Goal: Task Accomplishment & Management: Manage account settings

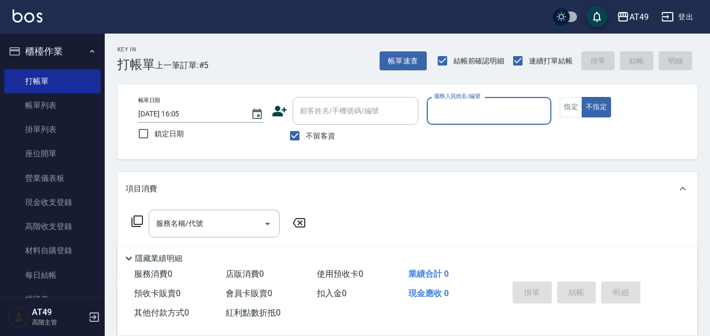
click at [466, 125] on div "服務人員姓名/編號" at bounding box center [489, 111] width 125 height 28
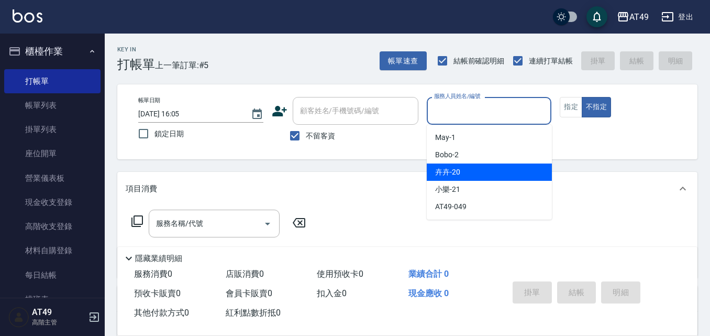
click at [453, 166] on div "卉卉 -20" at bounding box center [489, 171] width 125 height 17
type input "卉卉-20"
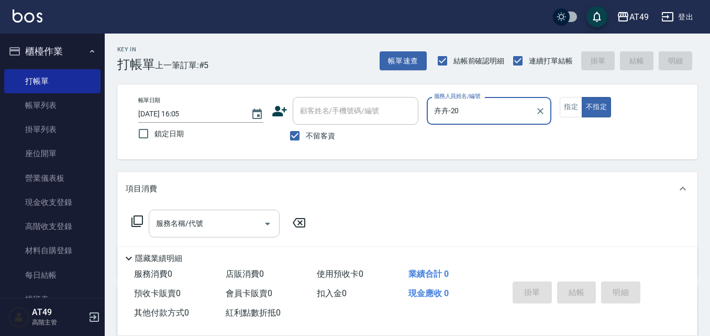
click at [204, 228] on input "服務名稱/代號" at bounding box center [206, 223] width 106 height 18
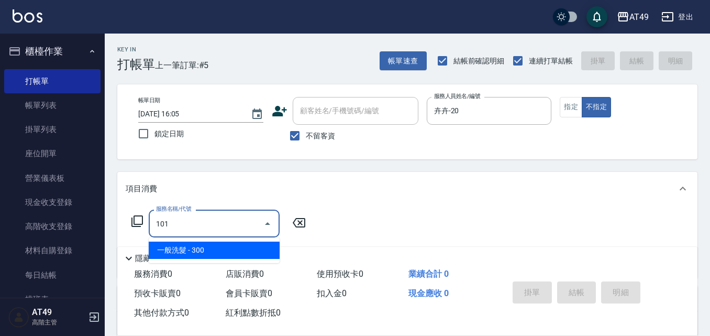
type input "101"
click at [263, 273] on span "店販消費 0" at bounding box center [245, 274] width 38 height 10
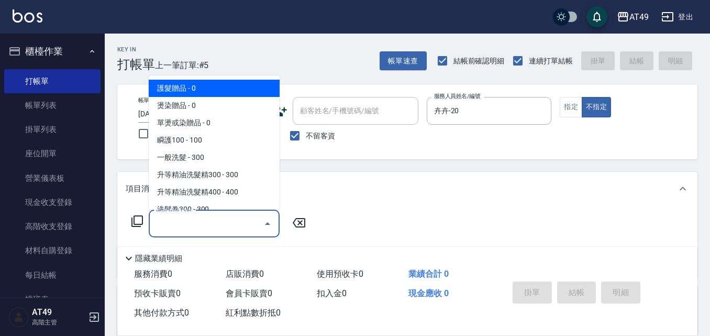
click at [236, 221] on input "服務名稱/代號" at bounding box center [206, 223] width 106 height 18
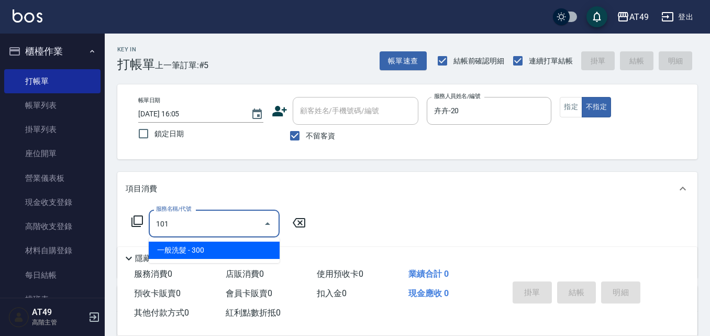
click at [246, 245] on span "一般洗髮 - 300" at bounding box center [214, 249] width 131 height 17
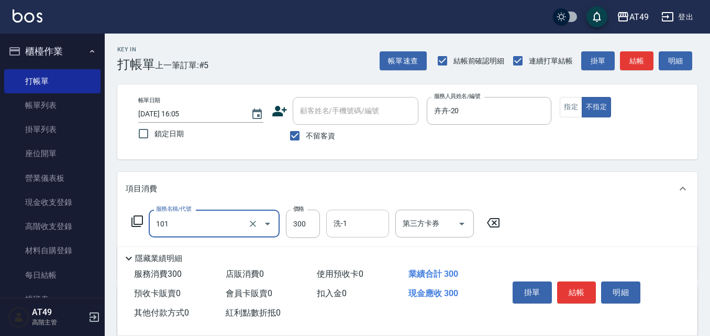
click at [346, 214] on div "洗-1" at bounding box center [357, 224] width 63 height 28
type input "一般洗髮(101)"
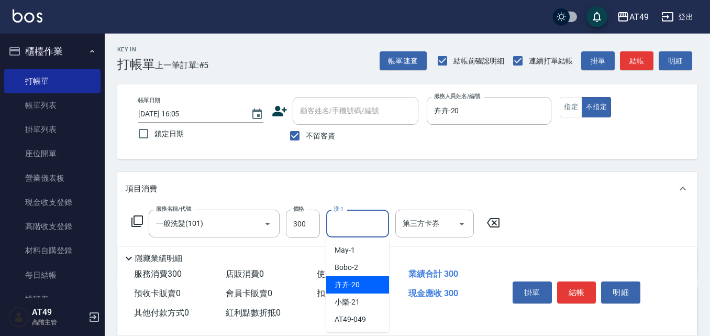
click at [358, 282] on span "卉卉 -20" at bounding box center [347, 284] width 25 height 11
type input "卉卉-20"
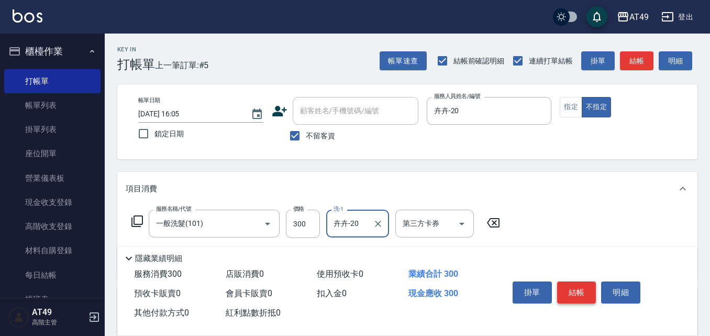
click at [586, 282] on button "結帳" at bounding box center [576, 292] width 39 height 22
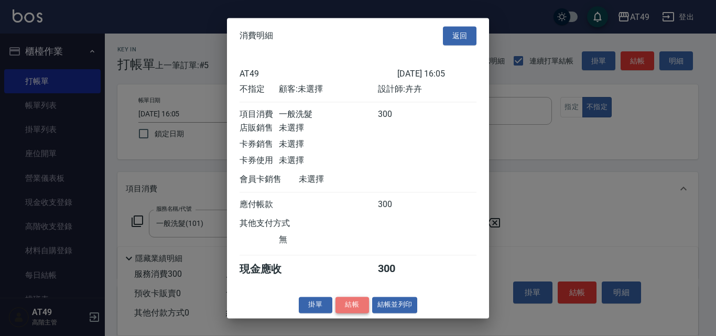
click at [358, 313] on button "結帳" at bounding box center [352, 304] width 34 height 16
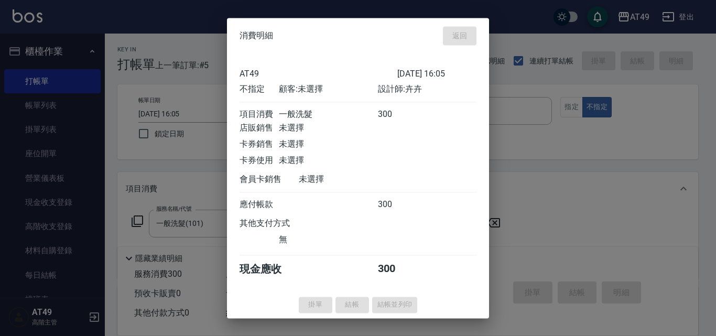
type input "[DATE] 19:19"
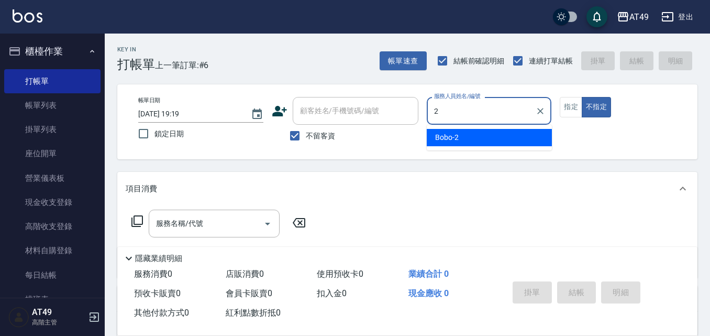
type input "Bobo-2"
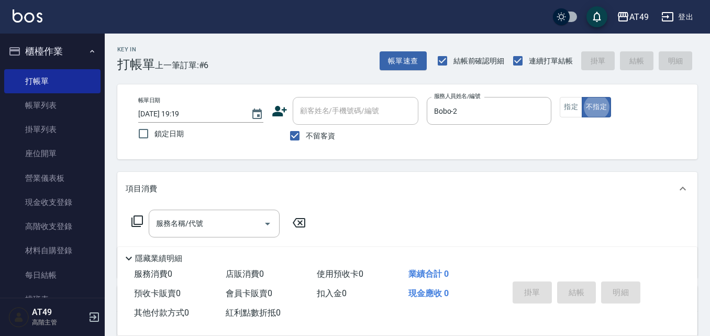
type button "false"
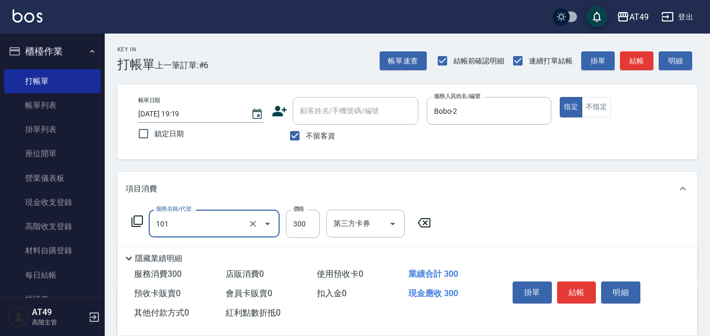
type input "一般洗髮(101)"
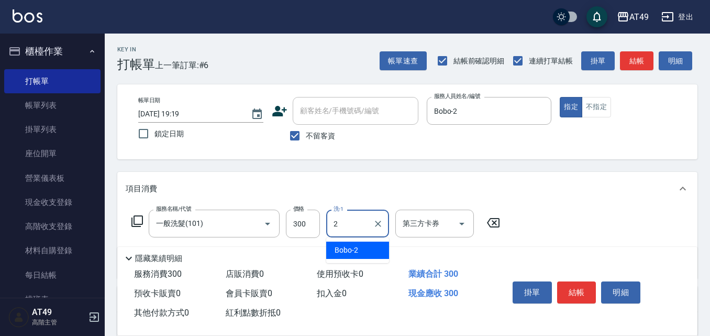
type input "Bobo-2"
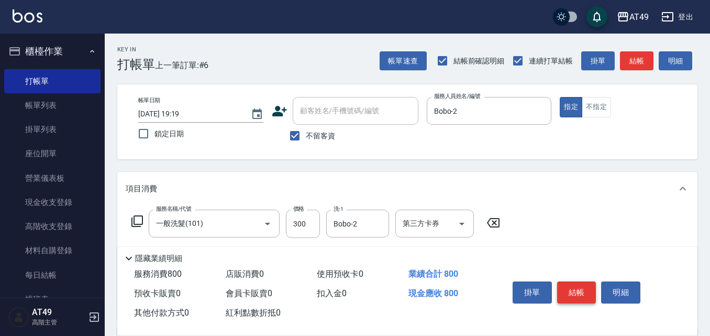
type input "精緻剪髮(201)"
click at [584, 281] on button "結帳" at bounding box center [576, 292] width 39 height 22
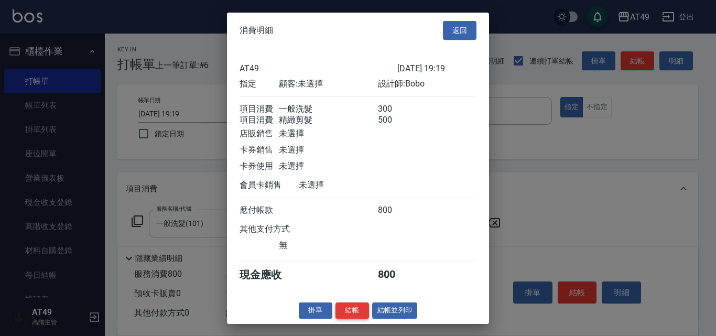
click at [360, 315] on button "結帳" at bounding box center [352, 310] width 34 height 16
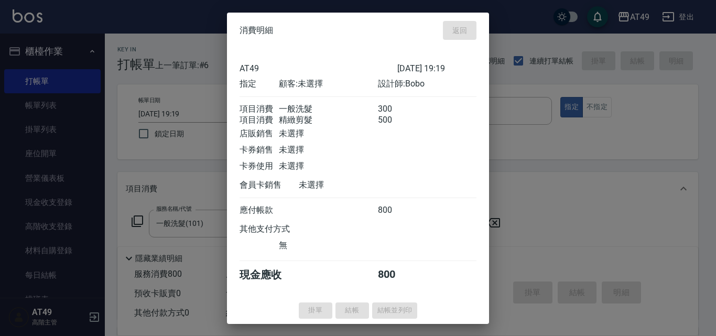
type input "[DATE] 19:27"
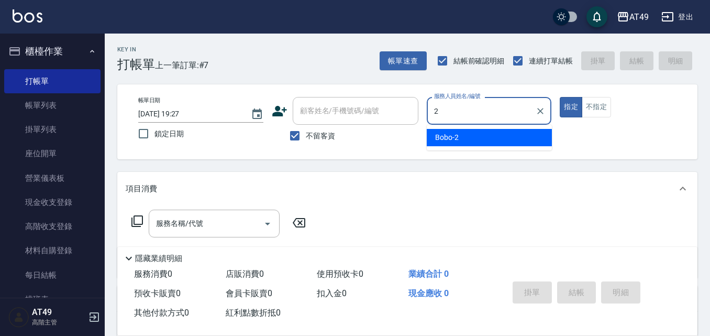
type input "Bobo-2"
type button "true"
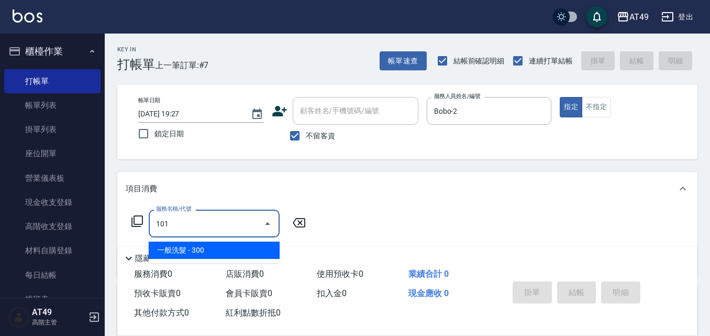
type input "一般洗髮(101)"
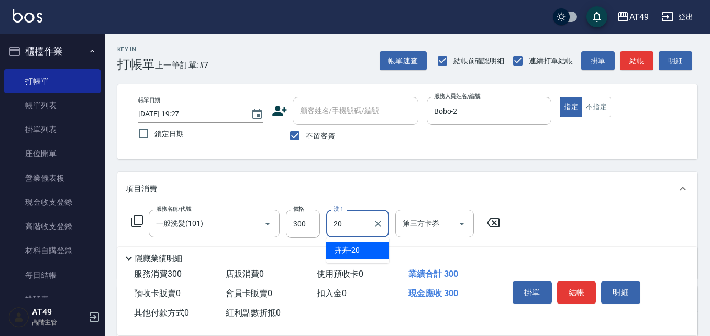
type input "卉卉-20"
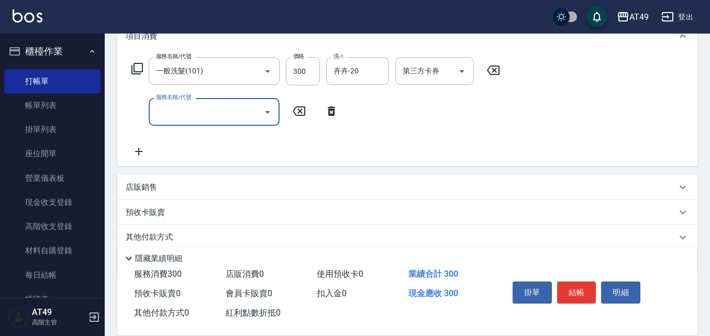
scroll to position [192, 0]
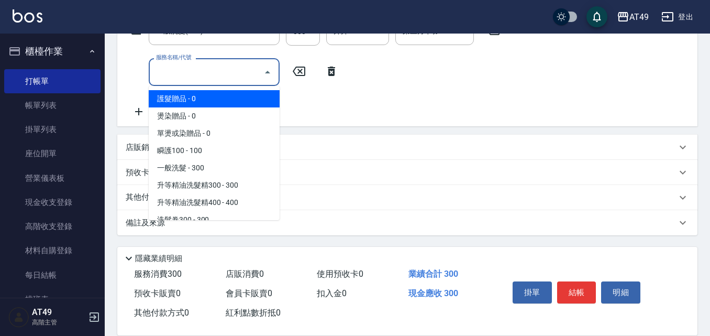
click at [207, 81] on input "服務名稱/代號" at bounding box center [206, 72] width 106 height 18
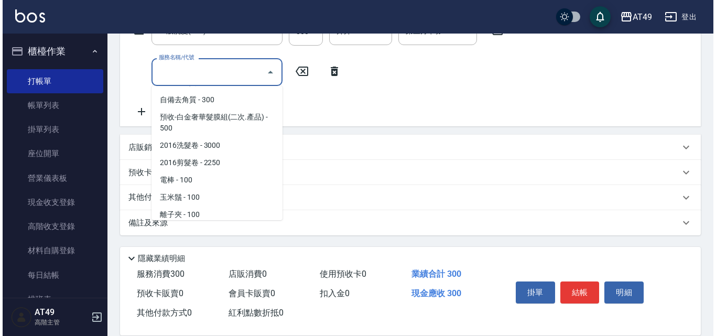
scroll to position [715, 0]
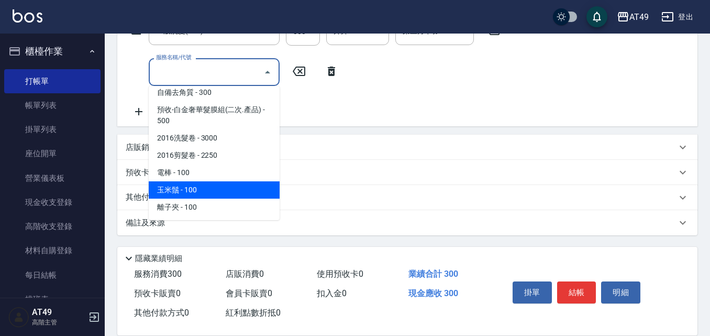
click at [208, 189] on span "玉米鬚 - 100" at bounding box center [214, 189] width 131 height 17
type input "玉米鬚(1302)"
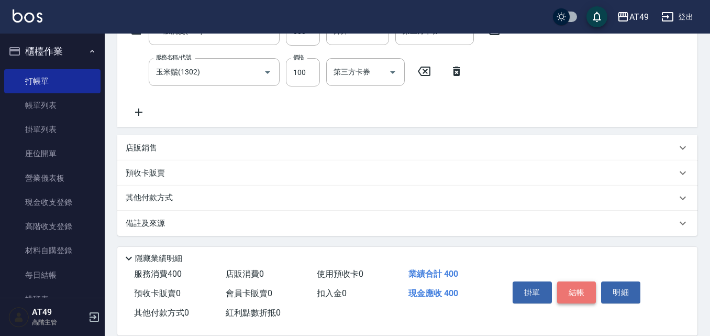
click at [577, 289] on button "結帳" at bounding box center [576, 292] width 39 height 22
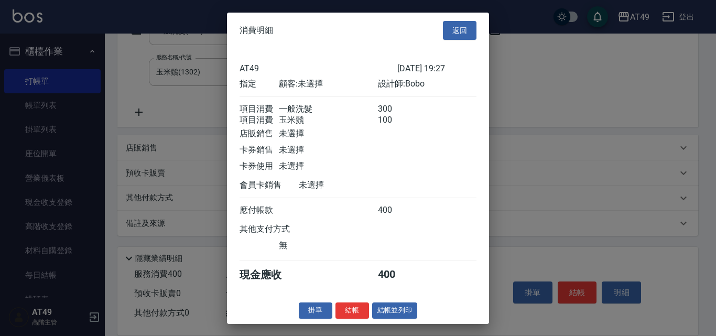
click at [343, 318] on button "結帳" at bounding box center [352, 310] width 34 height 16
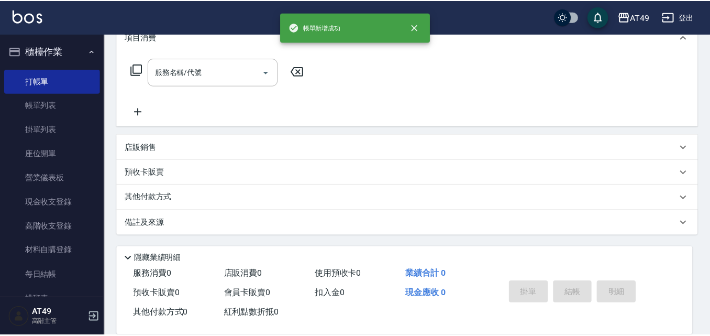
scroll to position [0, 0]
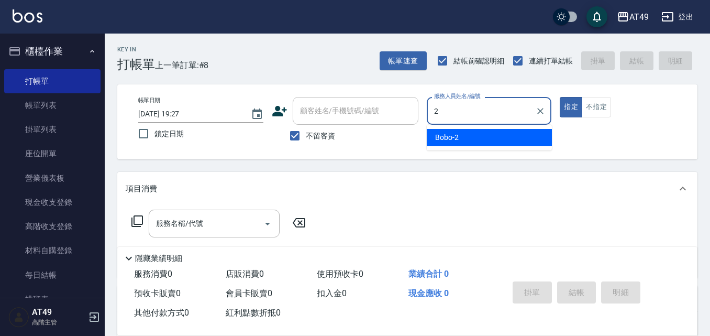
type input "Bobo-2"
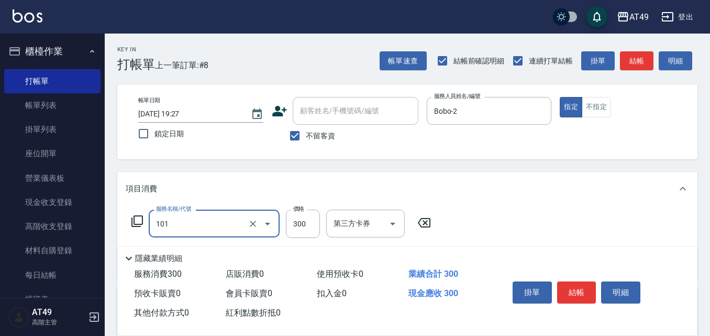
type input "一般洗髮(101)"
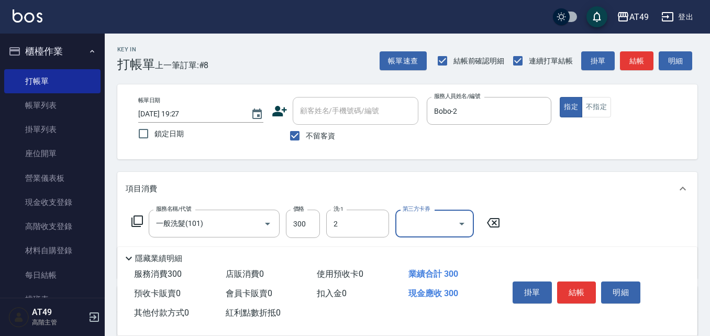
type input "Bobo-2"
type input "2"
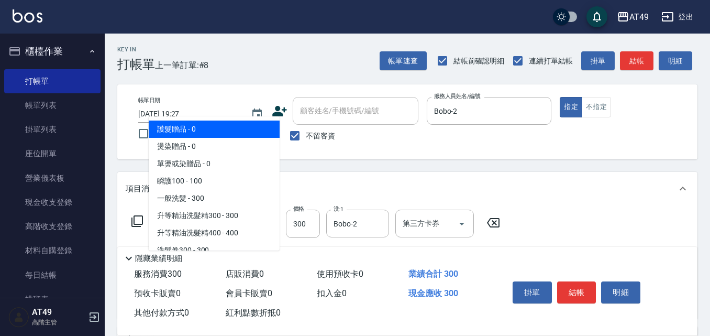
click at [391, 180] on div "項目消費" at bounding box center [407, 189] width 580 height 34
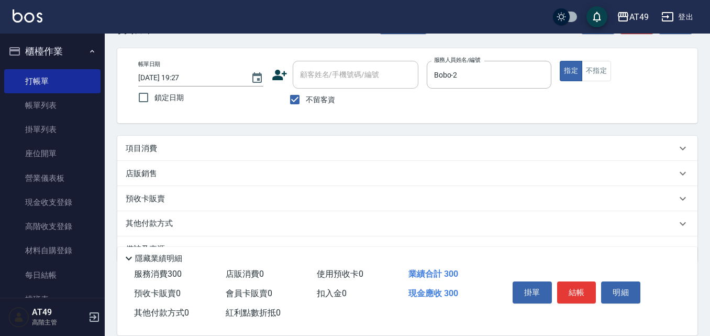
scroll to position [52, 0]
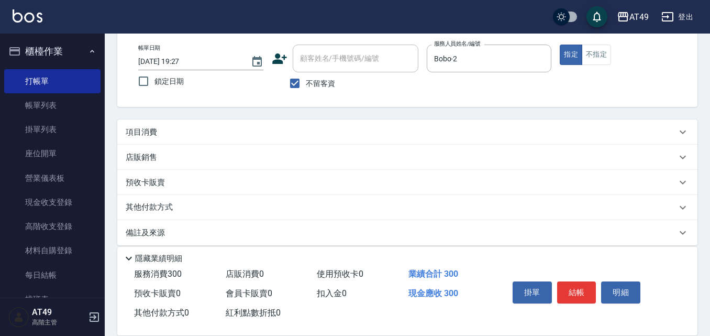
click at [181, 130] on div "項目消費" at bounding box center [401, 132] width 551 height 11
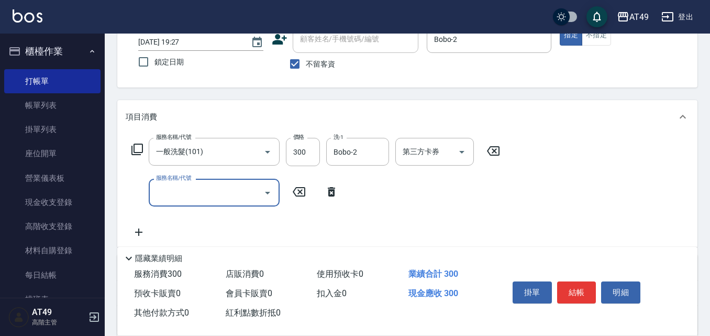
scroll to position [105, 0]
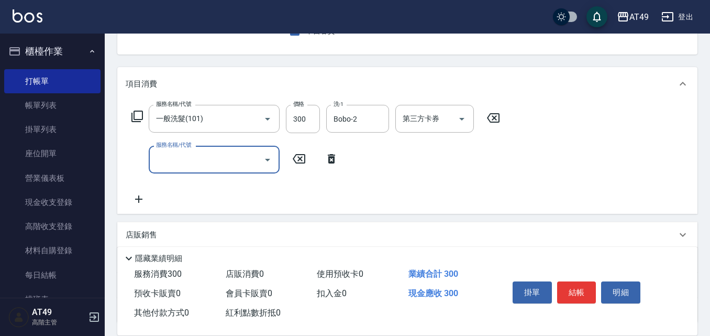
click at [180, 169] on input "服務名稱/代號" at bounding box center [206, 159] width 106 height 18
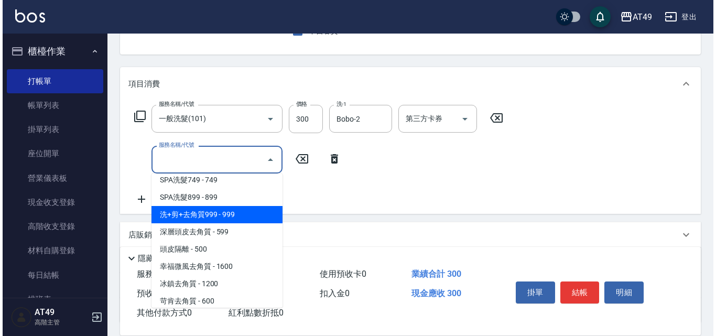
scroll to position [715, 0]
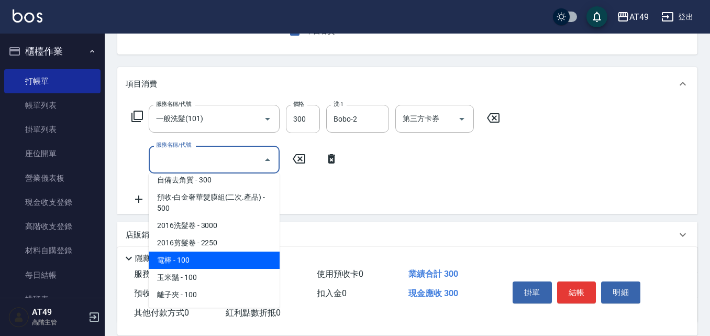
click at [180, 265] on span "電棒 - 100" at bounding box center [214, 259] width 131 height 17
type input "電棒(1301)"
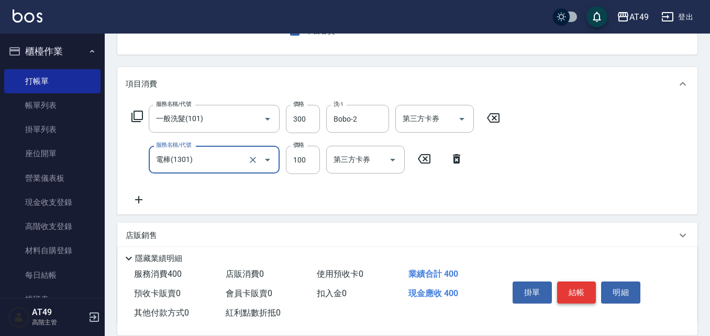
click at [572, 283] on button "結帳" at bounding box center [576, 292] width 39 height 22
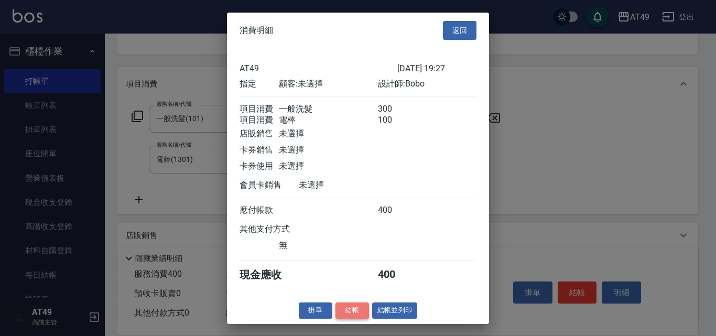
click at [337, 316] on button "結帳" at bounding box center [352, 310] width 34 height 16
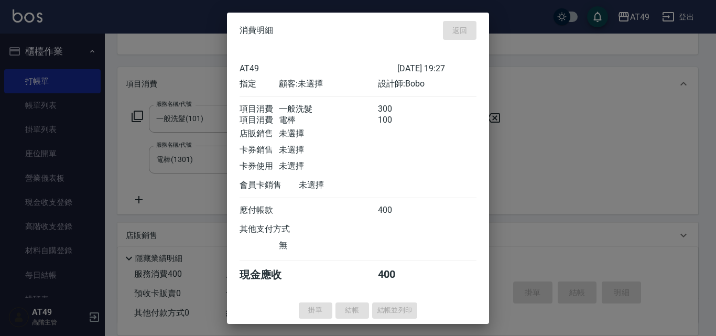
type input "[DATE] 19:28"
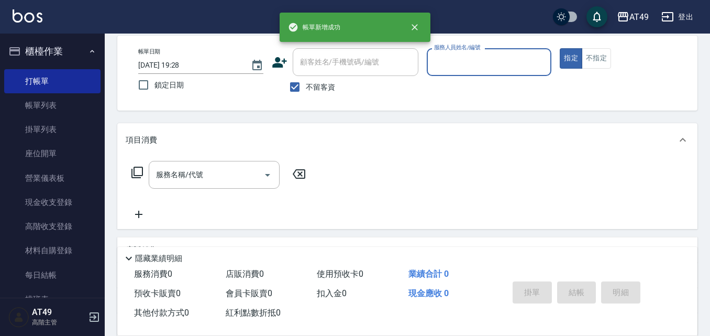
scroll to position [0, 0]
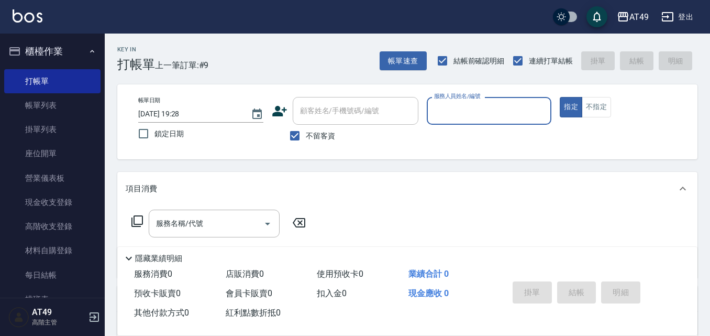
click at [333, 138] on span "不留客資" at bounding box center [320, 135] width 29 height 11
click at [306, 138] on input "不留客資" at bounding box center [295, 136] width 22 height 22
checkbox input "false"
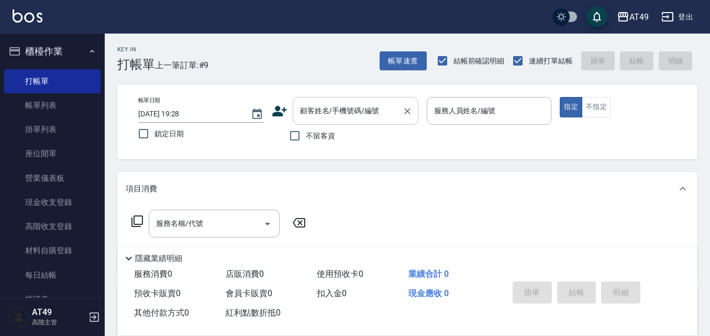
click at [340, 113] on div "顧客姓名/手機號碼/編號 顧客姓名/手機號碼/編號" at bounding box center [356, 111] width 126 height 28
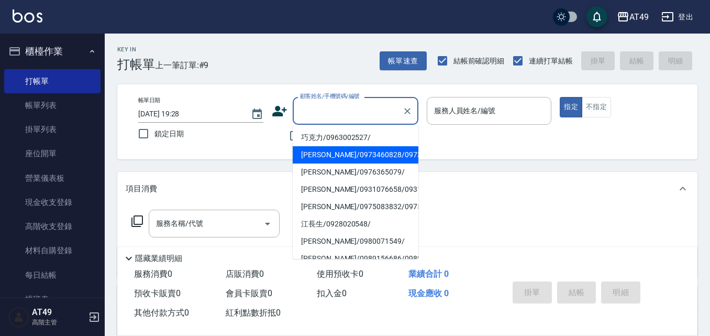
scroll to position [52, 0]
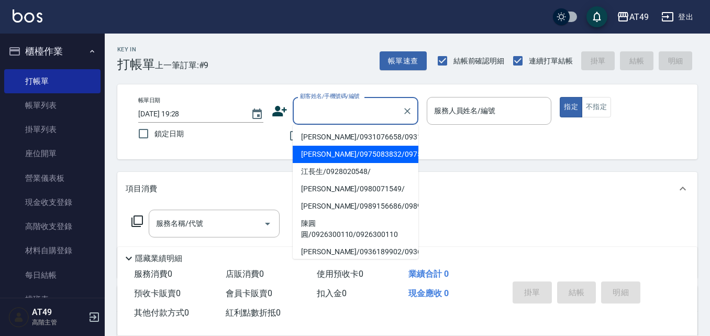
click at [340, 163] on li "[PERSON_NAME]/0975083832/0975083832" at bounding box center [356, 154] width 126 height 17
type input "[PERSON_NAME]/0975083832/0975083832"
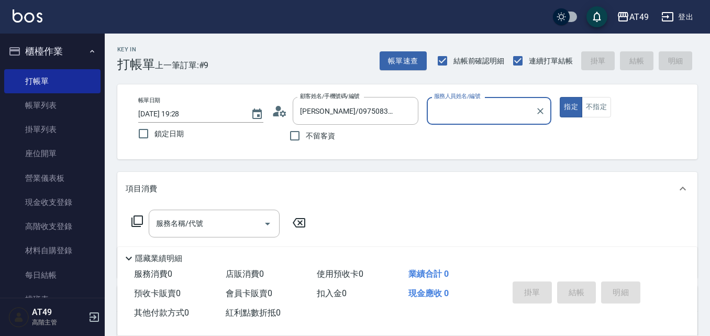
type input "Bobo-2"
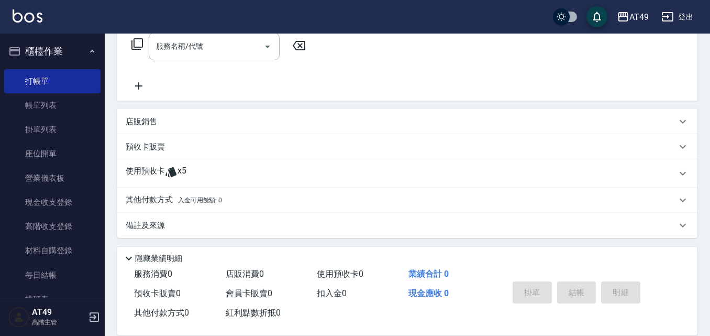
scroll to position [180, 0]
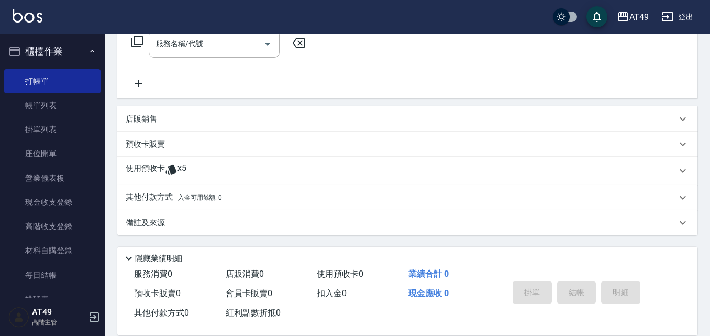
click at [168, 166] on icon at bounding box center [171, 169] width 13 height 13
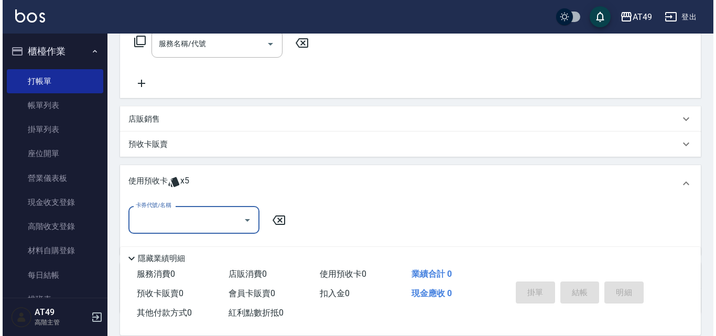
scroll to position [0, 0]
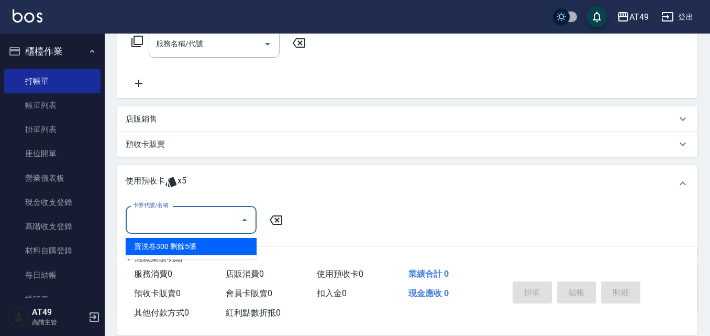
click at [197, 226] on input "卡券代號/名稱" at bounding box center [183, 220] width 106 height 18
click at [199, 256] on ul "賣洗卷300 剩餘5張" at bounding box center [191, 247] width 131 height 26
click at [235, 246] on div "賣洗卷300 剩餘5張" at bounding box center [191, 246] width 131 height 17
type input "賣洗卷300"
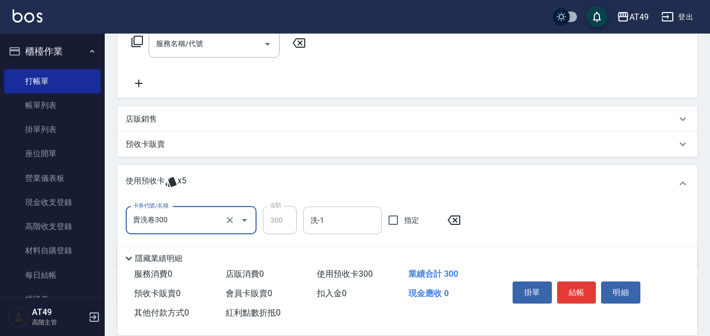
click at [316, 214] on div "洗-1 洗-1" at bounding box center [342, 220] width 79 height 28
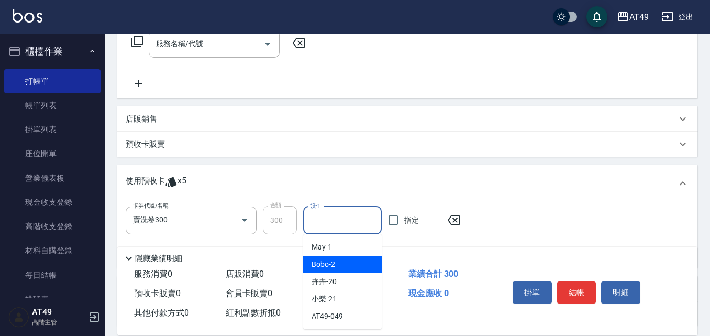
click at [331, 266] on span "Bobo -2" at bounding box center [324, 264] width 24 height 11
type input "Bobo-2"
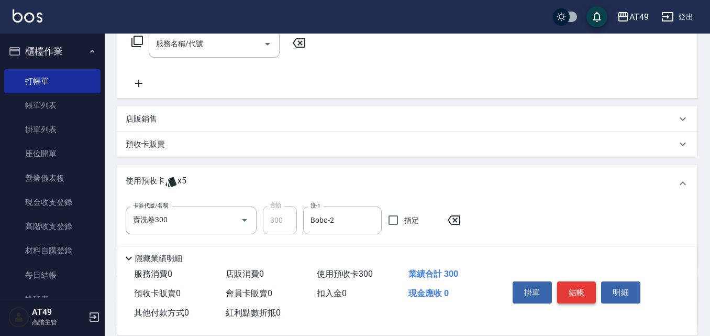
click at [592, 289] on button "結帳" at bounding box center [576, 292] width 39 height 22
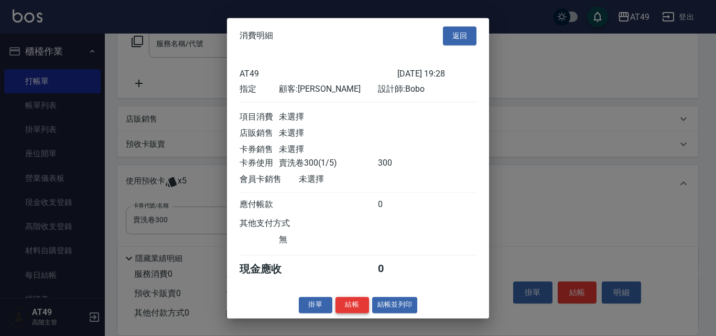
click at [351, 307] on button "結帳" at bounding box center [352, 304] width 34 height 16
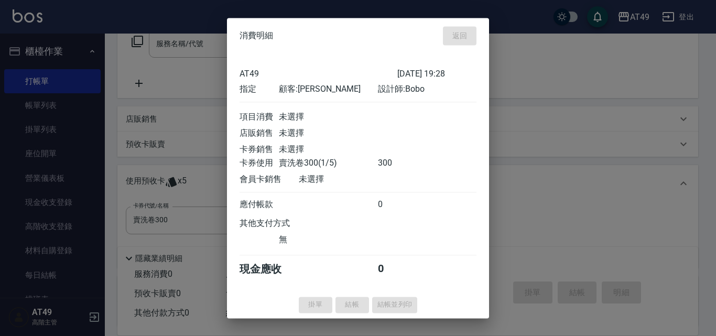
type input "[DATE] 19:56"
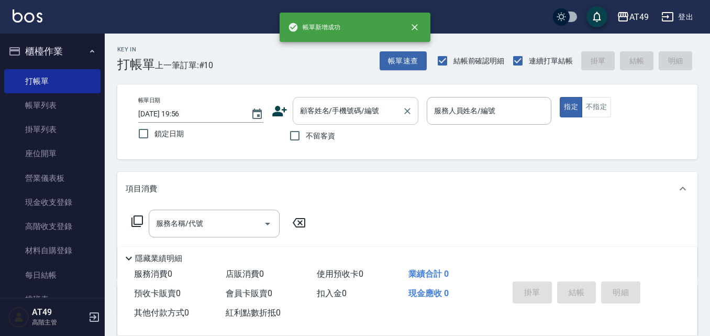
click at [315, 124] on div "顧客姓名/手機號碼/編號" at bounding box center [356, 111] width 126 height 28
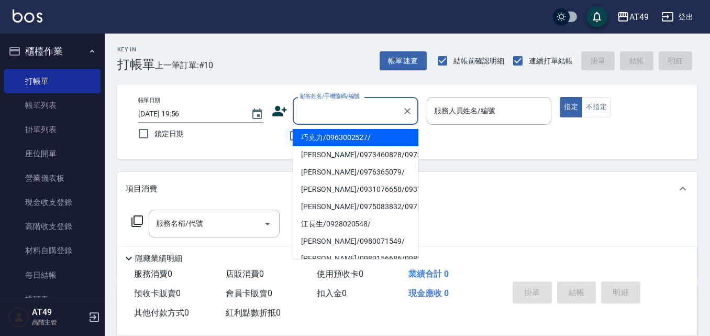
click at [309, 134] on li "巧克力/0963002527/" at bounding box center [356, 137] width 126 height 17
type input "巧克力/0963002527/"
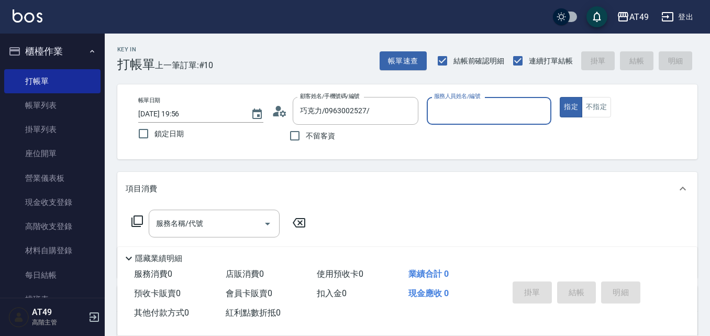
type input "May-1"
click at [413, 112] on button "Clear" at bounding box center [407, 111] width 15 height 15
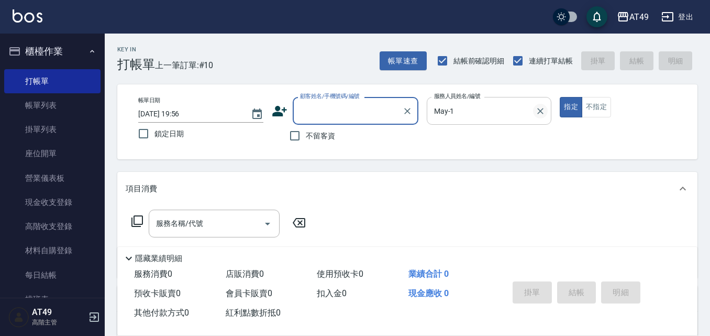
click at [548, 105] on div "May-1 服務人員姓名/編號" at bounding box center [489, 111] width 125 height 28
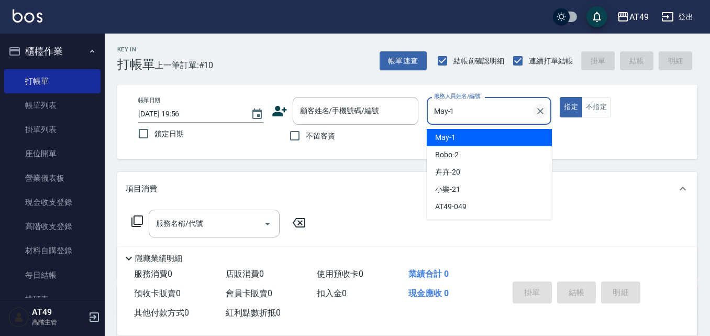
click at [541, 105] on button "Clear" at bounding box center [540, 111] width 15 height 15
click at [312, 130] on span "不留客資" at bounding box center [320, 135] width 29 height 11
click at [306, 130] on input "不留客資" at bounding box center [295, 136] width 22 height 22
checkbox input "true"
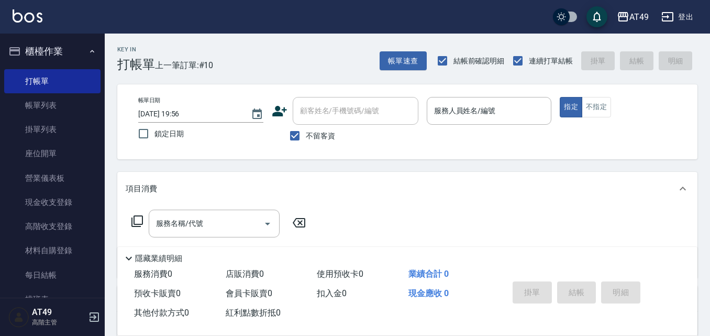
click at [350, 149] on div "帳單日期 [DATE] 19:56 鎖定日期 顧客姓名/手機號碼/編號 顧客姓名/手機號碼/編號 不留客資 服務人員姓名/編號 服務人員姓名/編號 指定 不指定" at bounding box center [407, 121] width 580 height 75
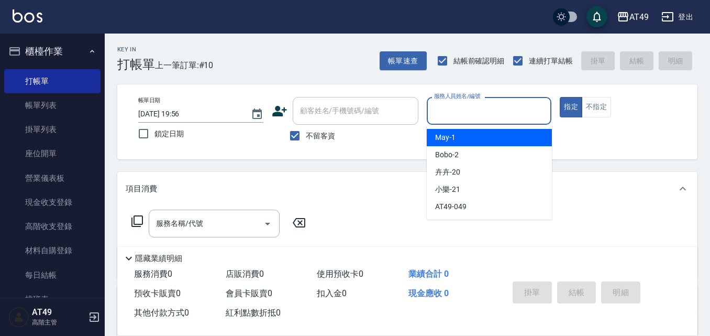
click at [471, 103] on div "服務人員姓名/編號 服務人員姓名/編號" at bounding box center [489, 111] width 125 height 28
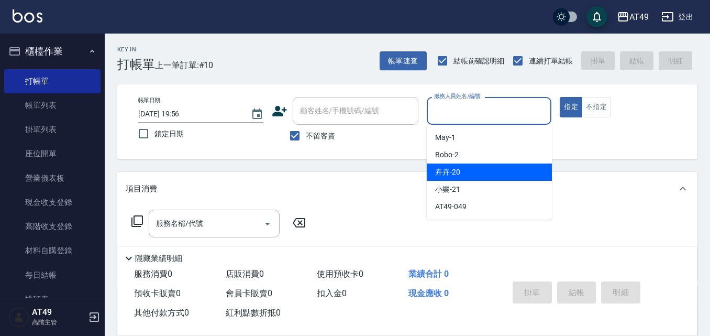
click at [521, 169] on div "卉卉 -20" at bounding box center [489, 171] width 125 height 17
type input "卉卉-20"
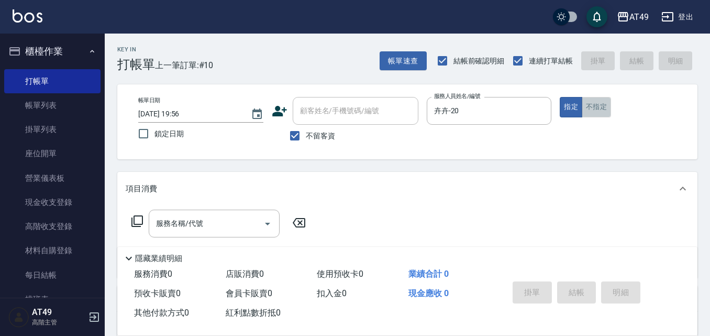
click at [600, 102] on button "不指定" at bounding box center [596, 107] width 29 height 20
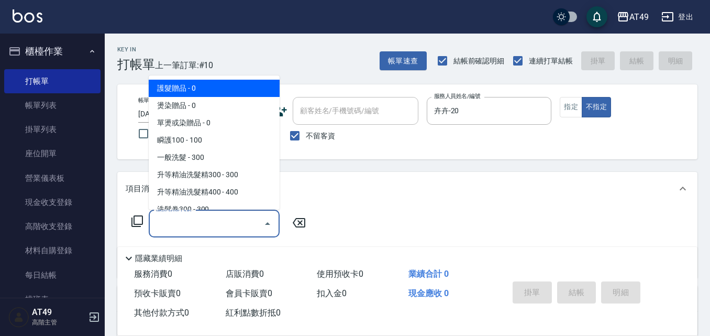
click at [204, 229] on input "服務名稱/代號" at bounding box center [206, 223] width 106 height 18
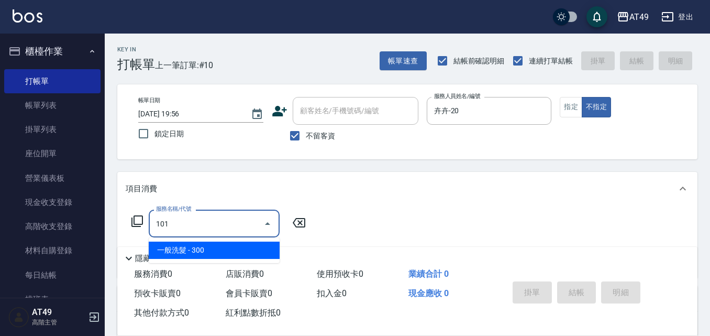
click at [207, 254] on span "一般洗髮 - 300" at bounding box center [214, 249] width 131 height 17
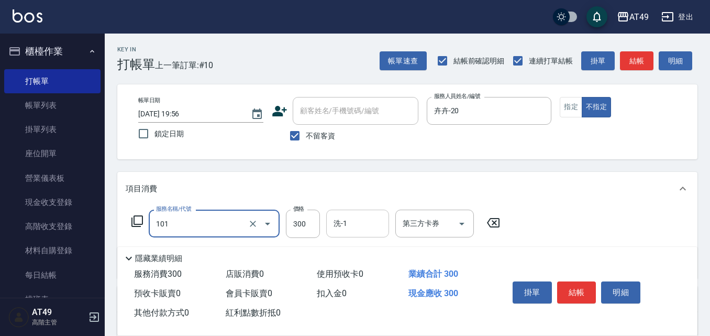
type input "一般洗髮(101)"
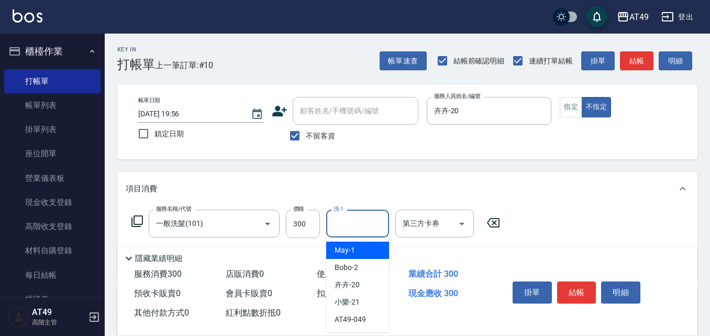
click at [340, 226] on input "洗-1" at bounding box center [357, 223] width 53 height 18
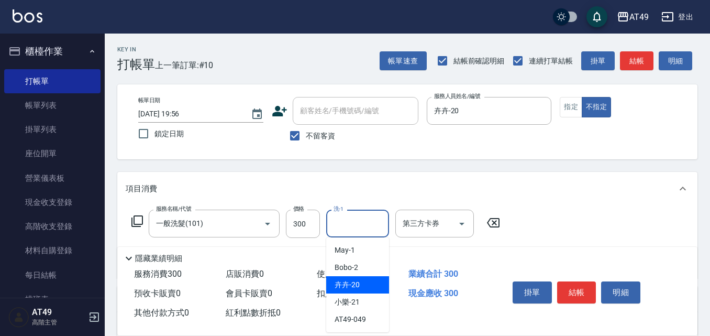
click at [346, 287] on span "卉卉 -20" at bounding box center [347, 284] width 25 height 11
type input "卉卉-20"
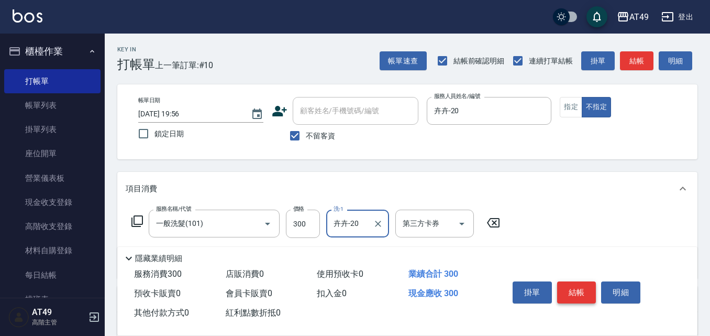
click at [578, 286] on button "結帳" at bounding box center [576, 292] width 39 height 22
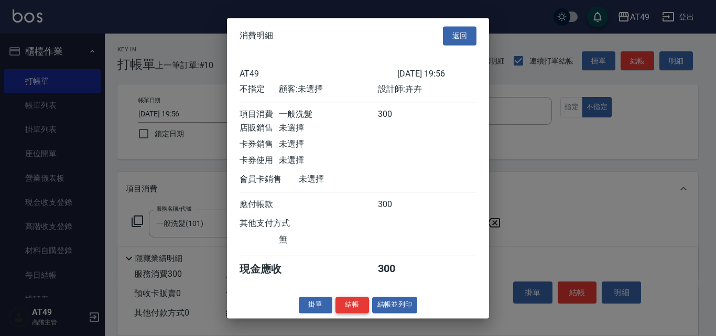
click at [349, 313] on button "結帳" at bounding box center [352, 304] width 34 height 16
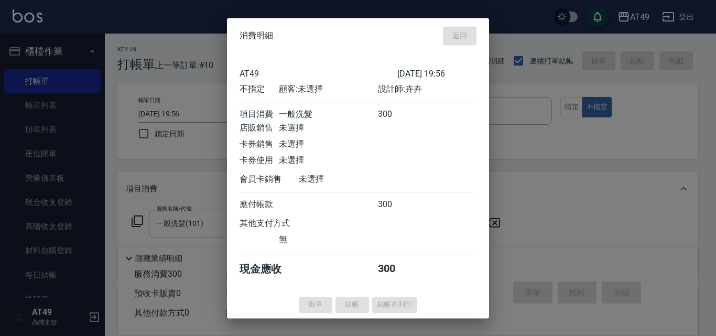
type input "[DATE] 20:06"
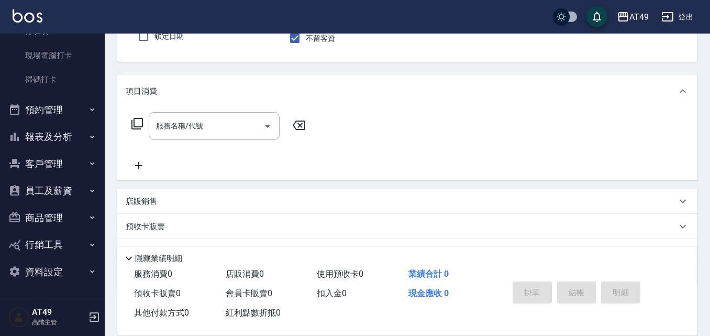
scroll to position [151, 0]
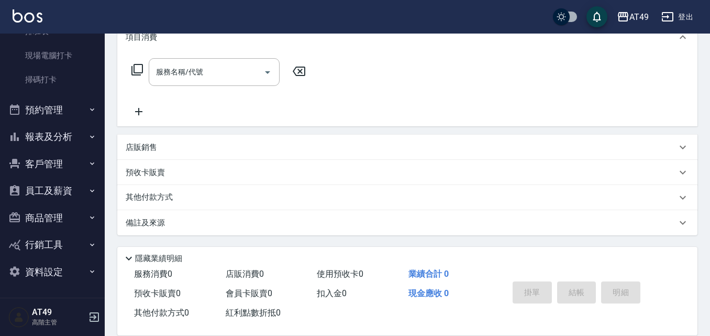
click at [61, 168] on button "客戶管理" at bounding box center [52, 163] width 96 height 27
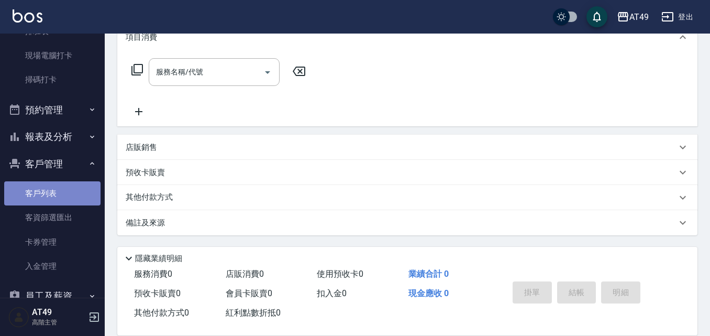
click at [65, 196] on link "客戶列表" at bounding box center [52, 193] width 96 height 24
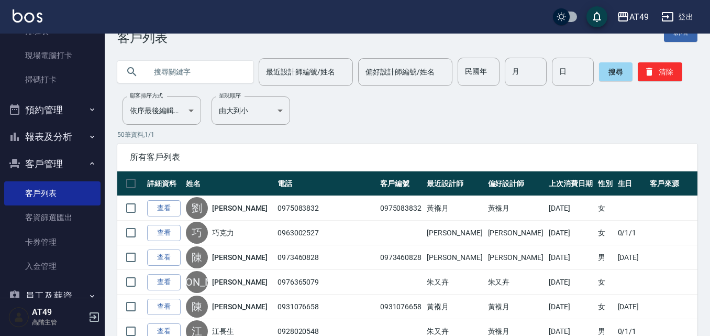
scroll to position [52, 0]
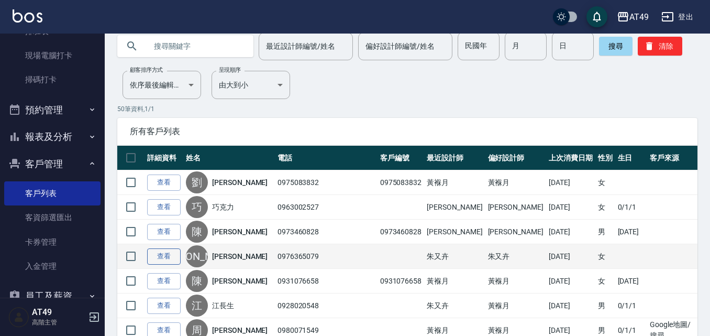
click at [171, 257] on link "查看" at bounding box center [164, 256] width 34 height 16
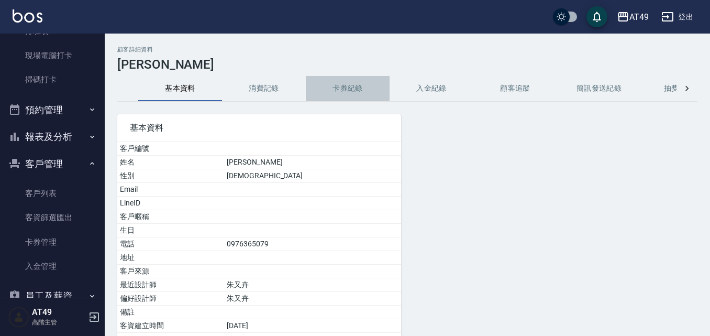
click at [353, 86] on button "卡券紀錄" at bounding box center [348, 88] width 84 height 25
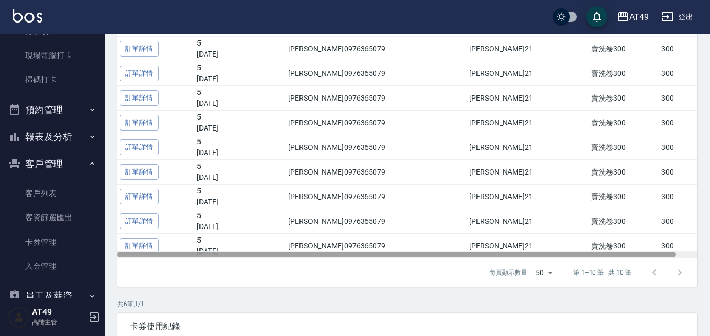
drag, startPoint x: 523, startPoint y: 256, endPoint x: 469, endPoint y: 258, distance: 54.0
click at [469, 258] on div at bounding box center [407, 254] width 580 height 8
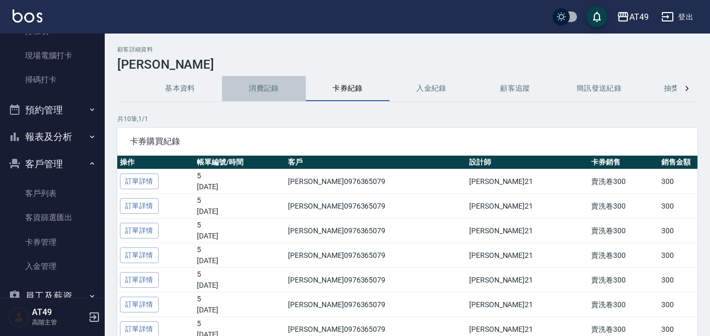
click at [260, 88] on button "消費記錄" at bounding box center [264, 88] width 84 height 25
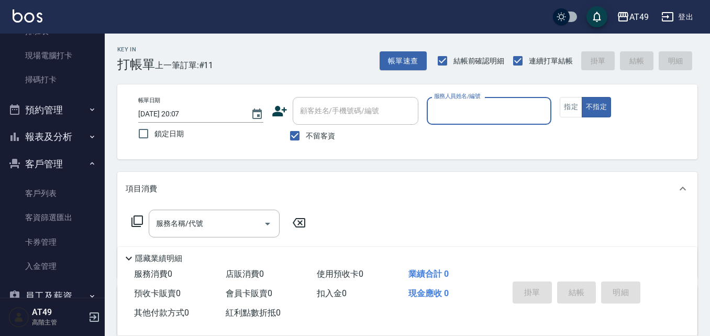
click at [43, 170] on button "客戶管理" at bounding box center [52, 163] width 96 height 27
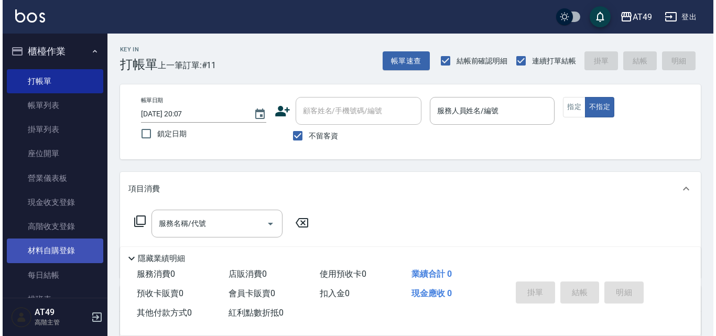
scroll to position [157, 0]
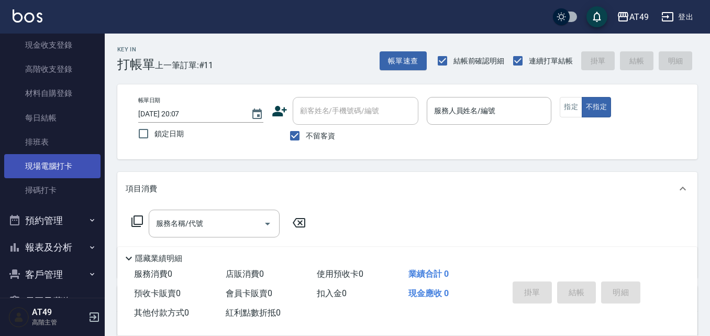
click at [55, 167] on link "現場電腦打卡" at bounding box center [52, 166] width 96 height 24
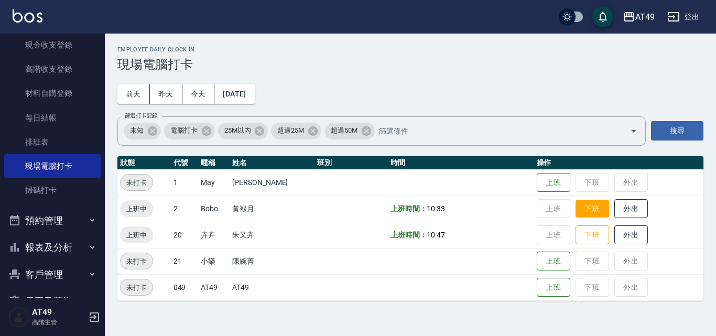
click at [578, 211] on button "下班" at bounding box center [592, 209] width 34 height 18
